Goal: Go to known website: Go to known website

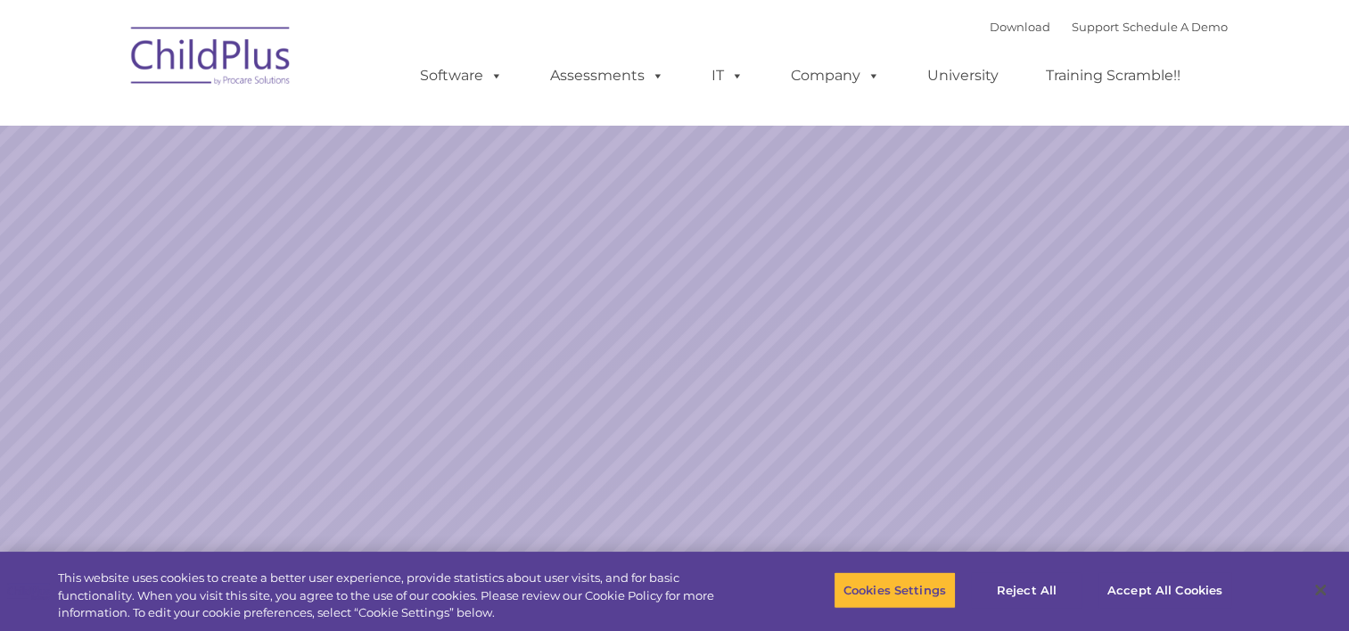
select select "MEDIUM"
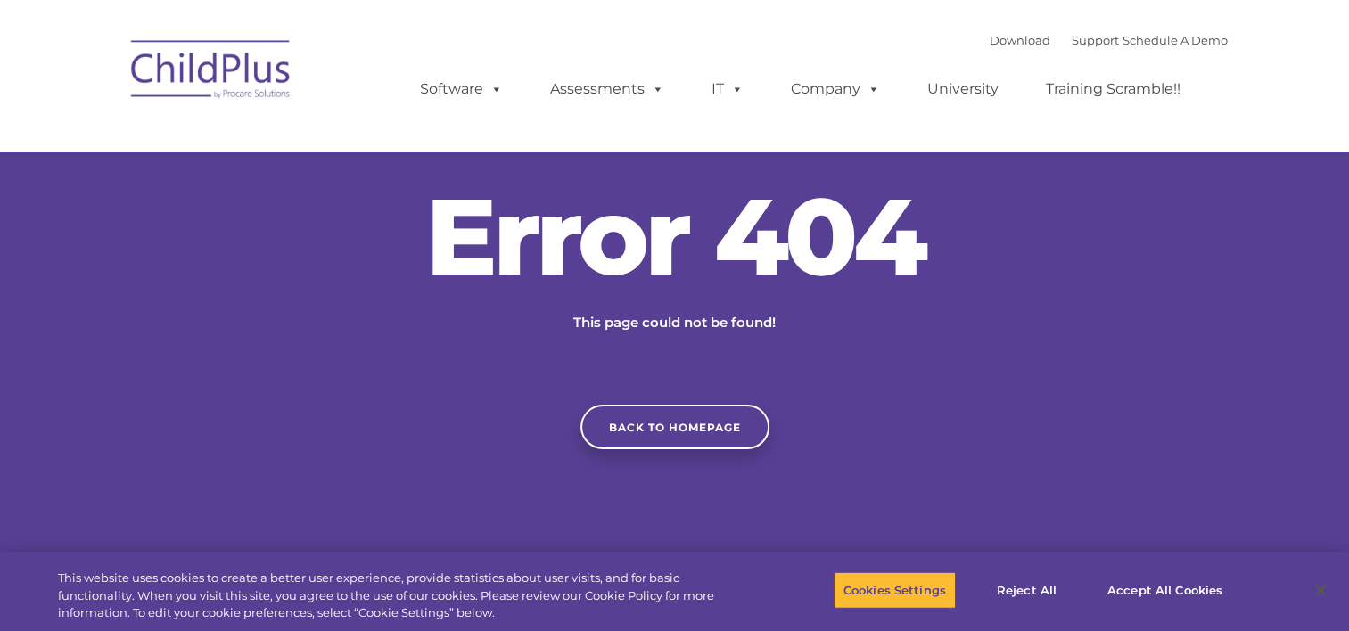
click at [1326, 421] on div "Error 404 This page could not be found! Back to homepage" at bounding box center [674, 316] width 1349 height 267
click at [228, 87] on img at bounding box center [211, 72] width 178 height 89
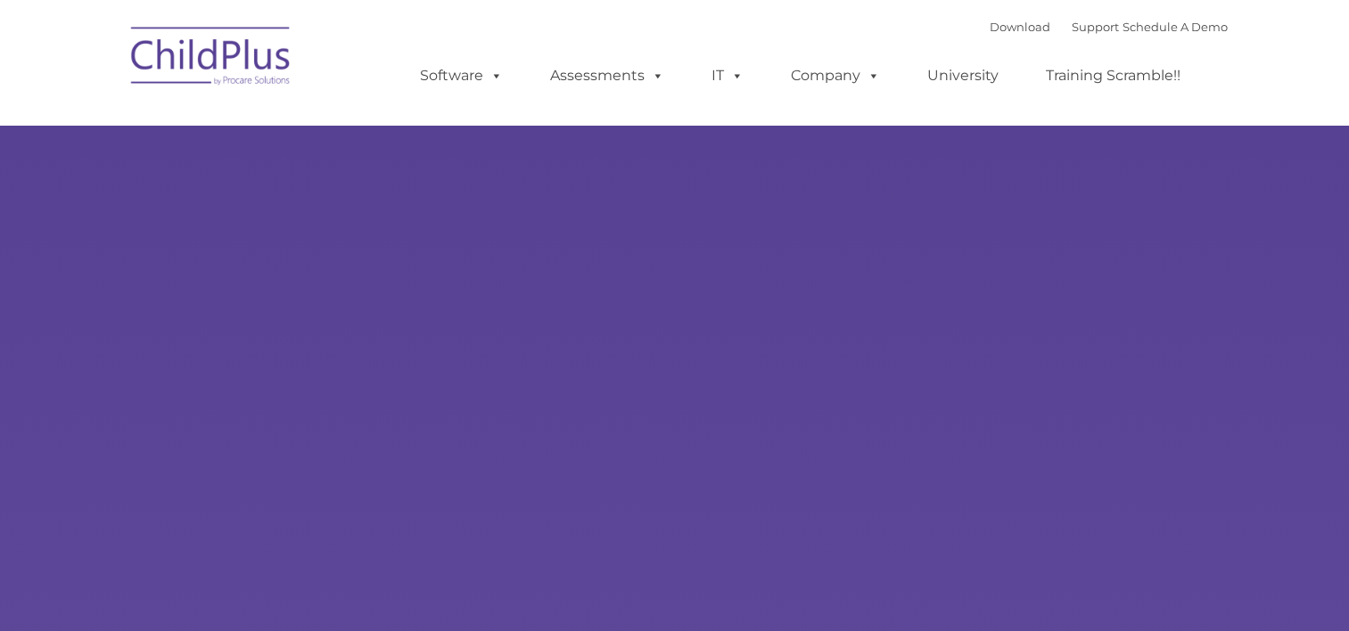
type input ""
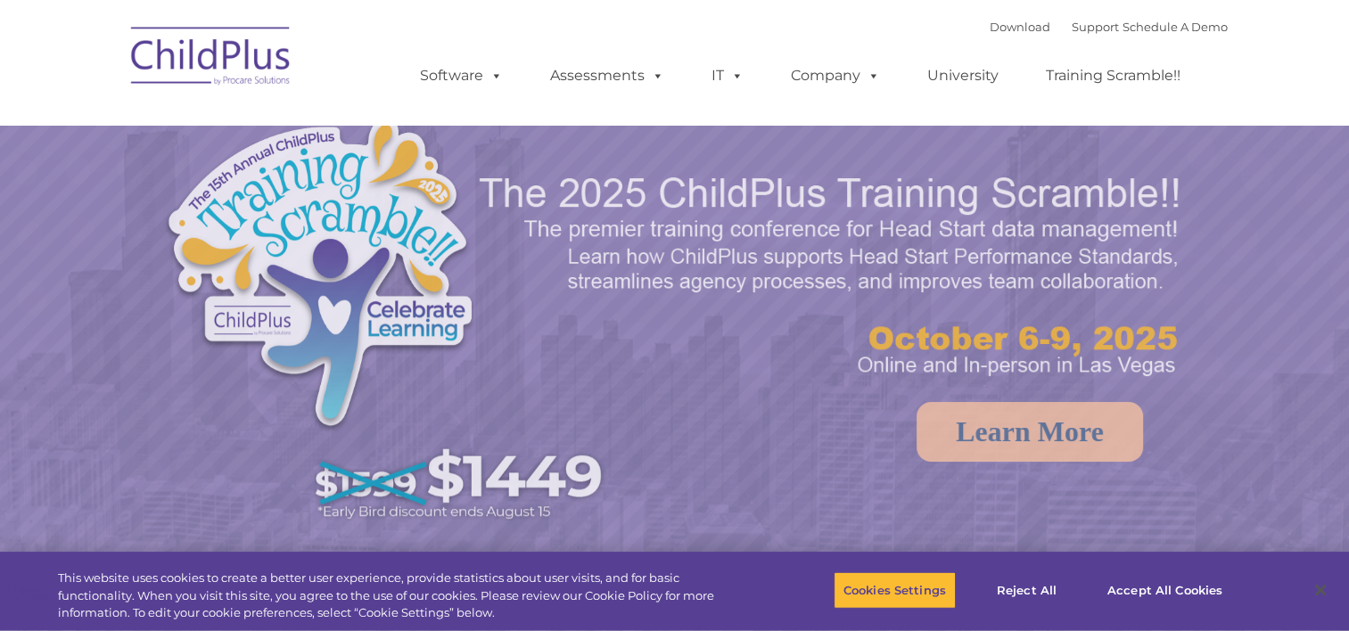
select select "MEDIUM"
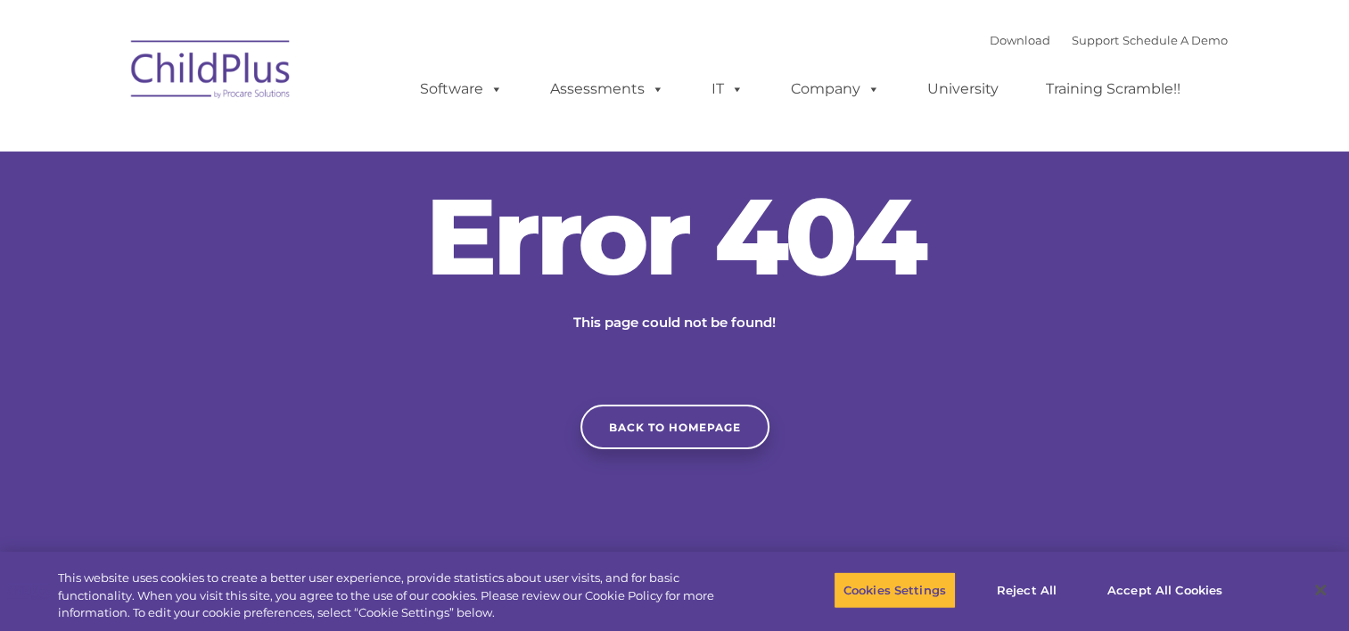
click at [1011, 322] on div "Error 404 This page could not be found! Back to homepage" at bounding box center [674, 316] width 1349 height 267
click at [242, 78] on img at bounding box center [211, 72] width 178 height 89
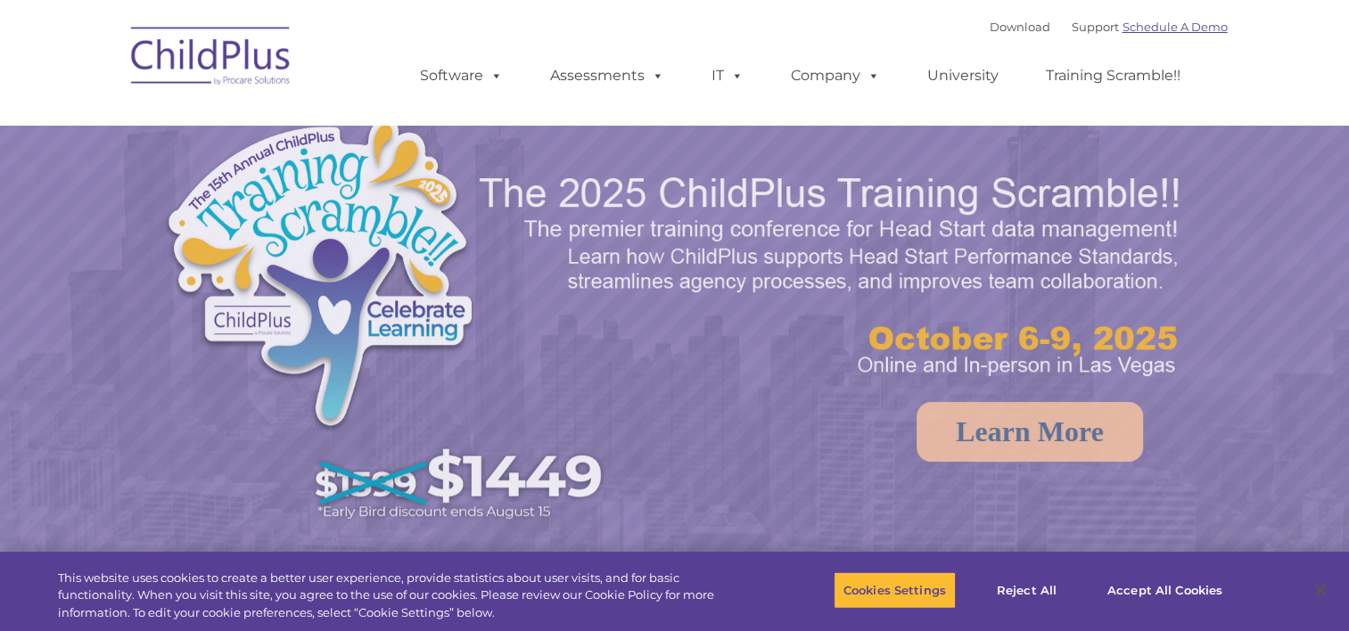
select select "MEDIUM"
